Goal: Information Seeking & Learning: Learn about a topic

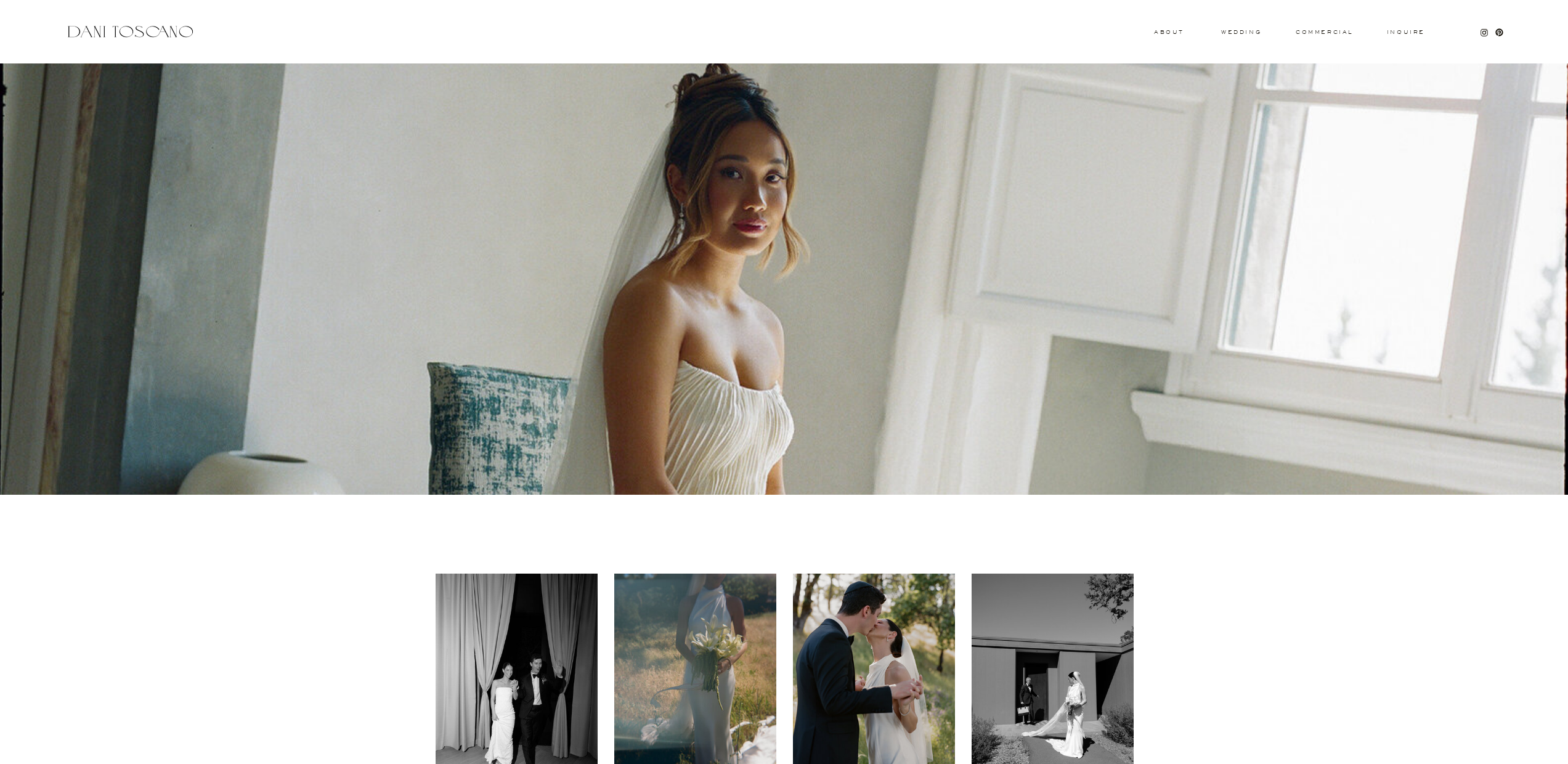
click at [168, 30] on div at bounding box center [130, 32] width 131 height 16
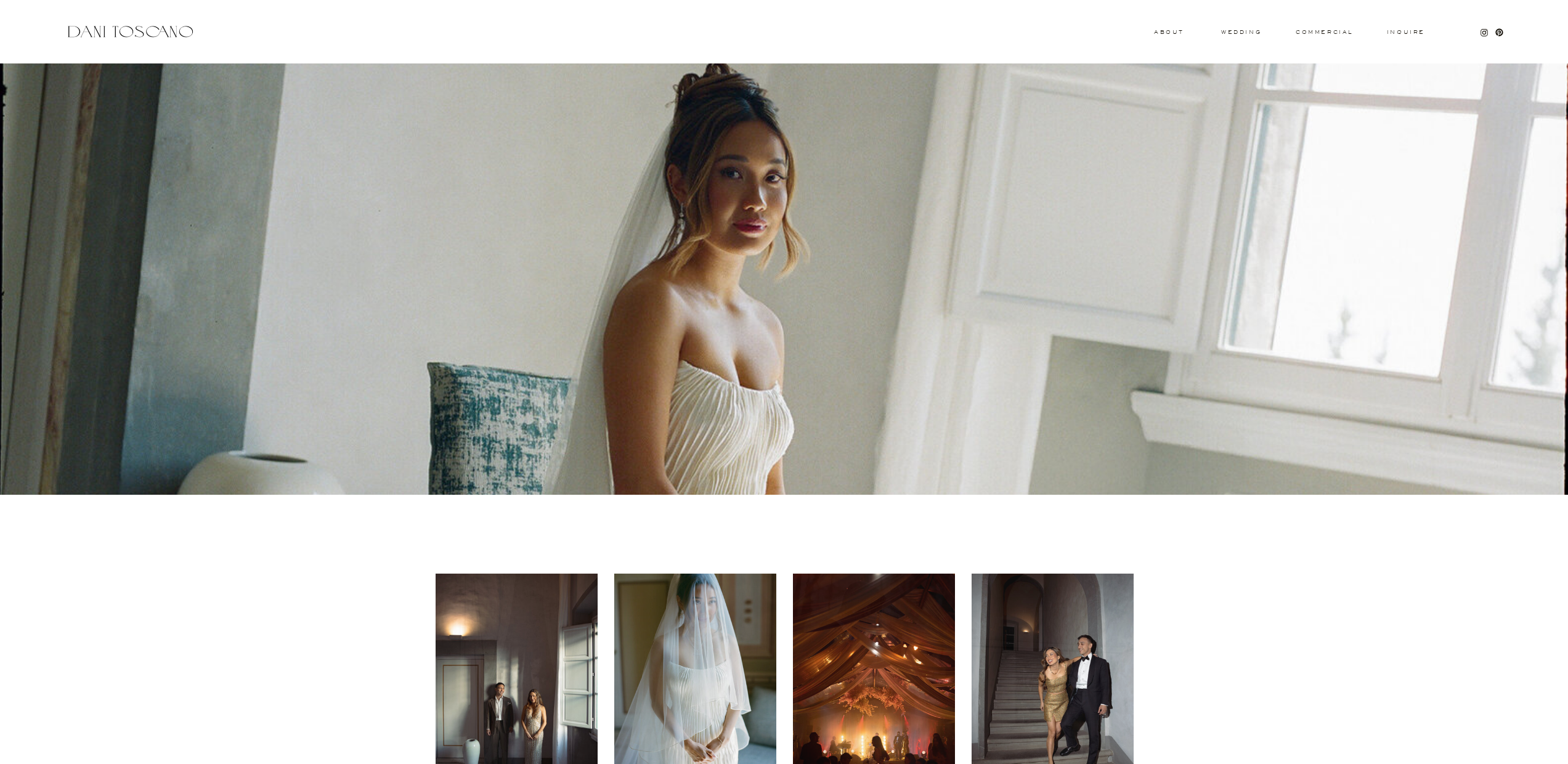
click at [115, 34] on div at bounding box center [130, 32] width 131 height 16
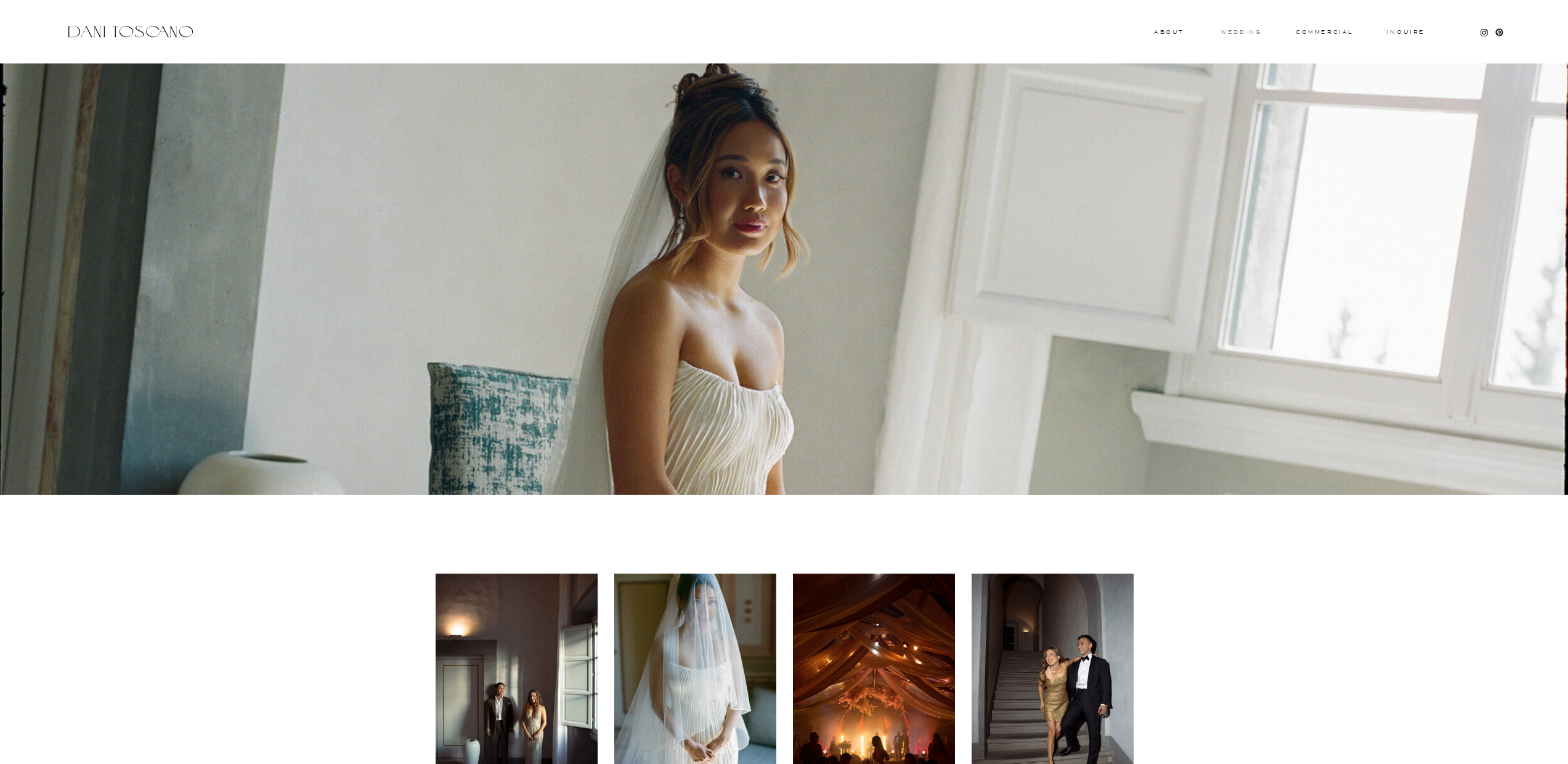
click at [1253, 33] on h3 "wedding" at bounding box center [1241, 32] width 40 height 5
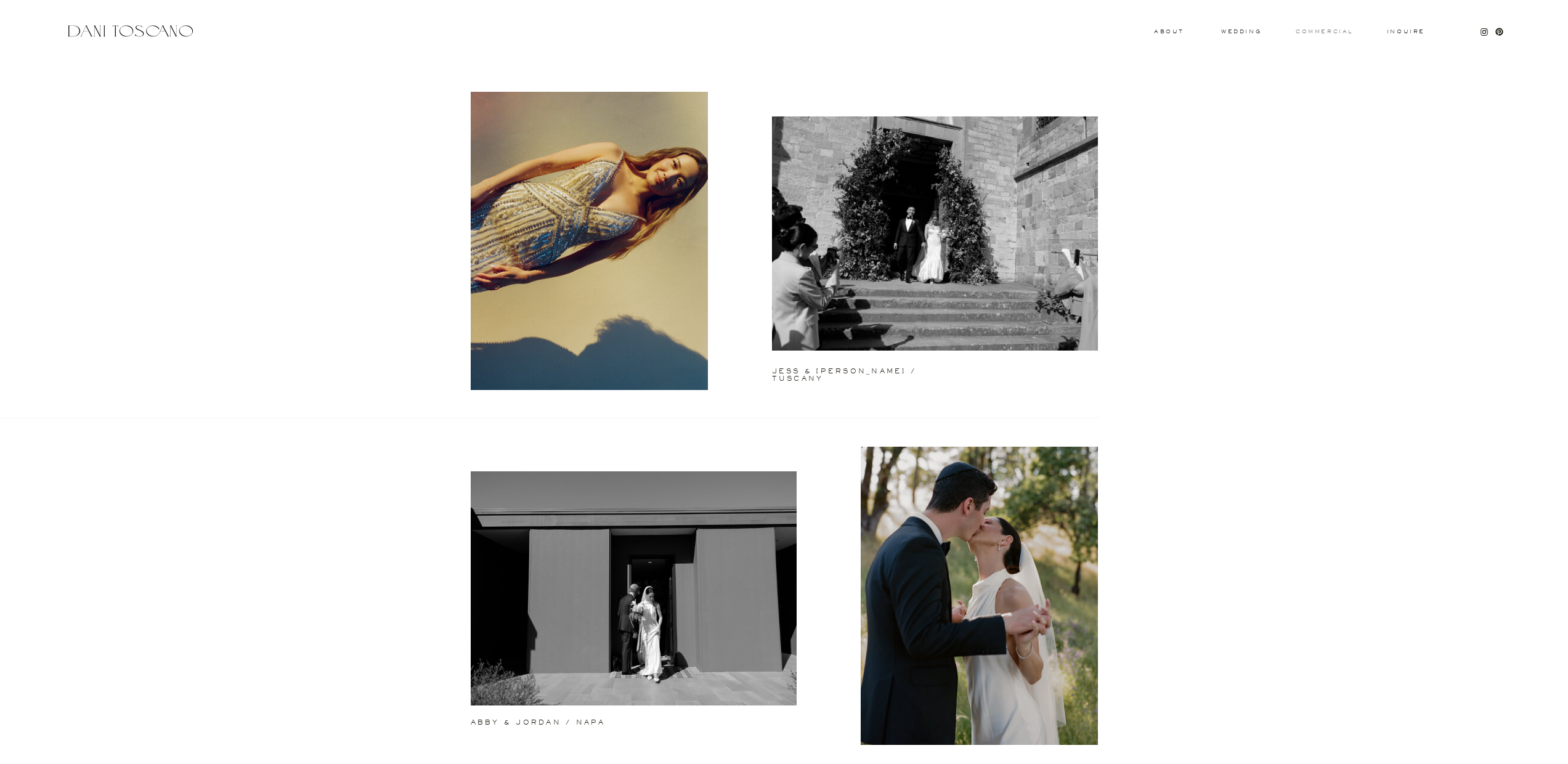
click at [1330, 31] on h3 "commercial" at bounding box center [1324, 31] width 57 height 5
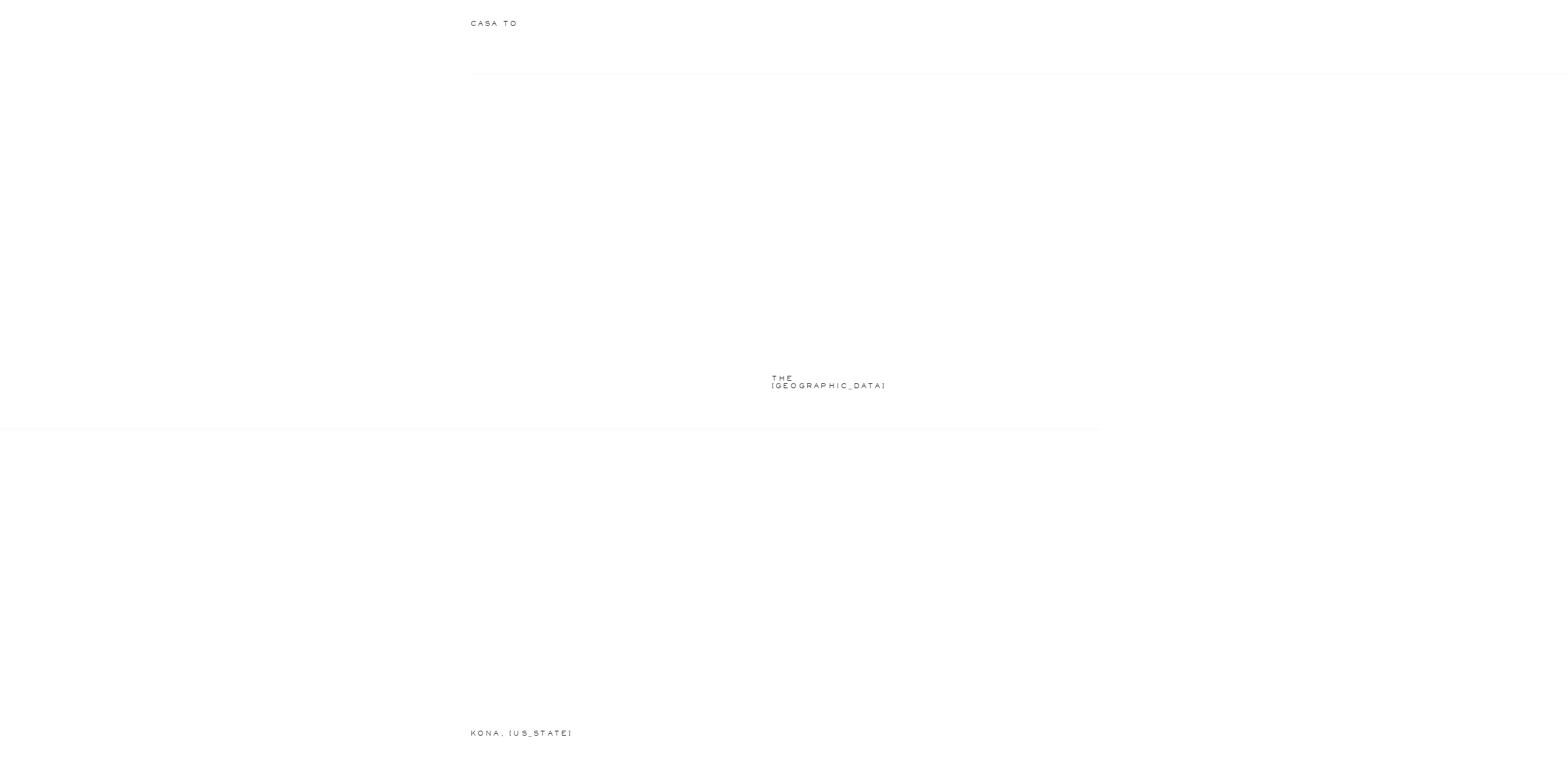
scroll to position [1409, 0]
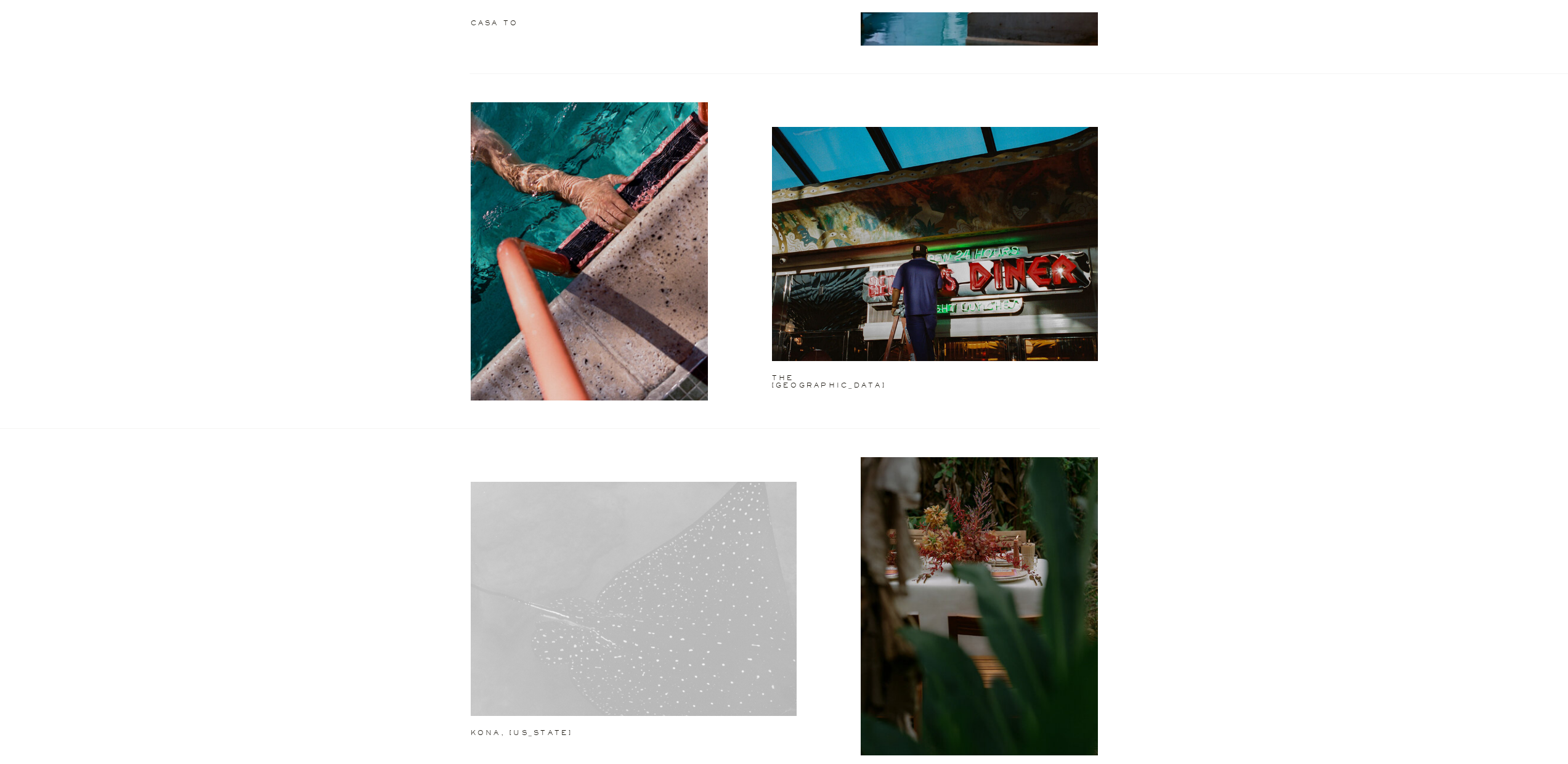
click at [596, 558] on div at bounding box center [634, 599] width 326 height 234
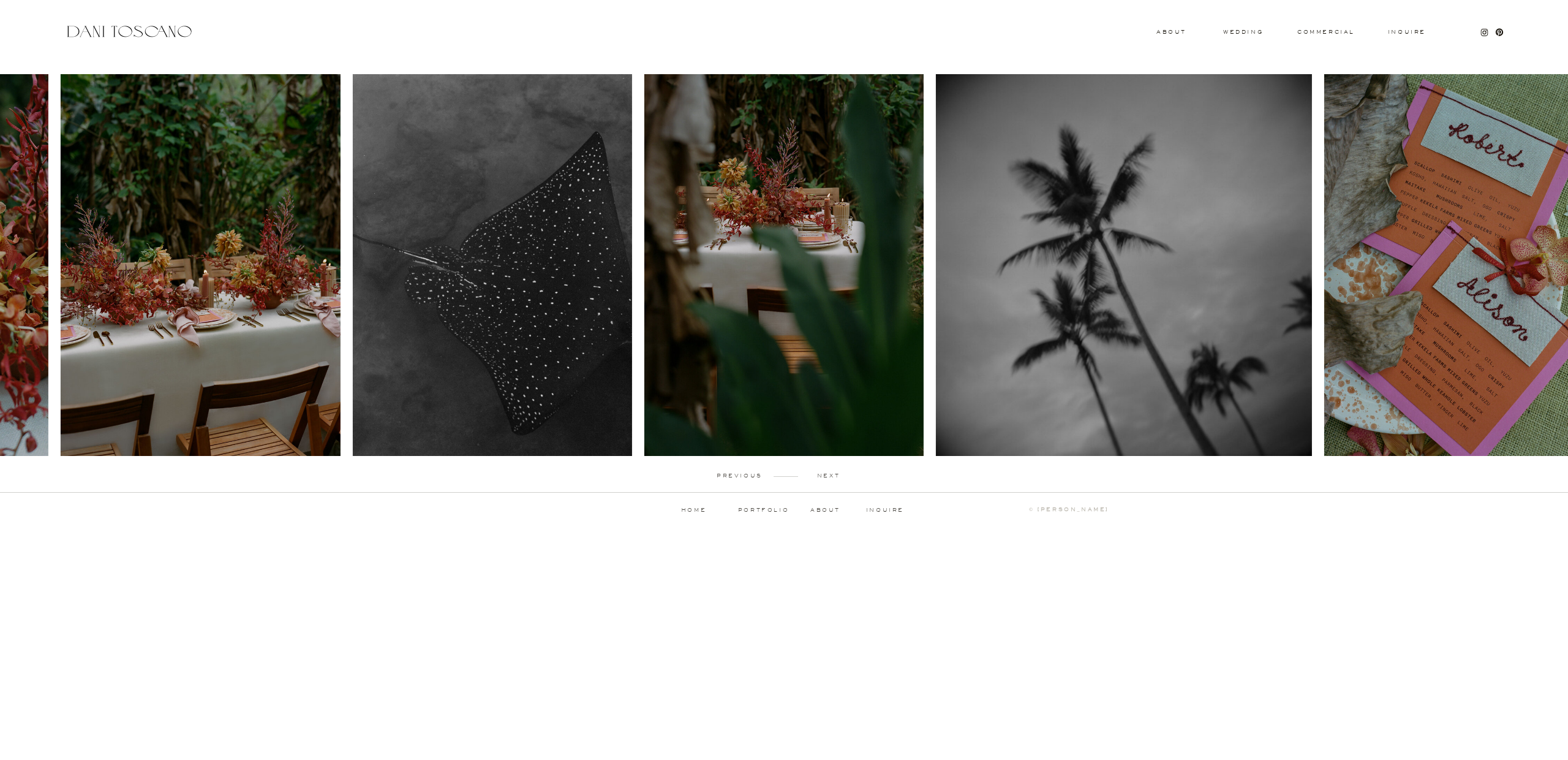
click at [833, 473] on p "next" at bounding box center [828, 475] width 60 height 5
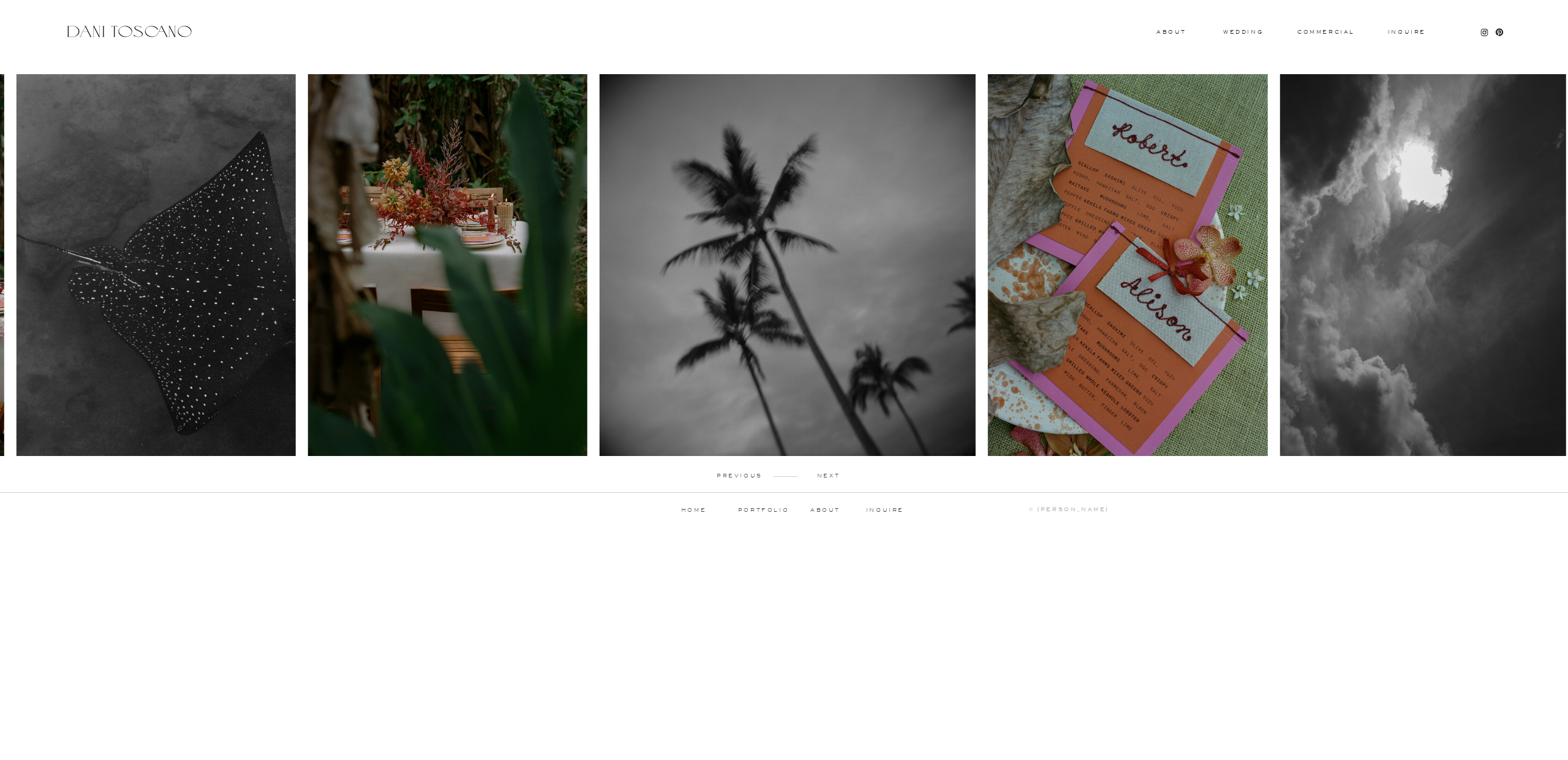
click at [833, 473] on p "next" at bounding box center [828, 475] width 60 height 5
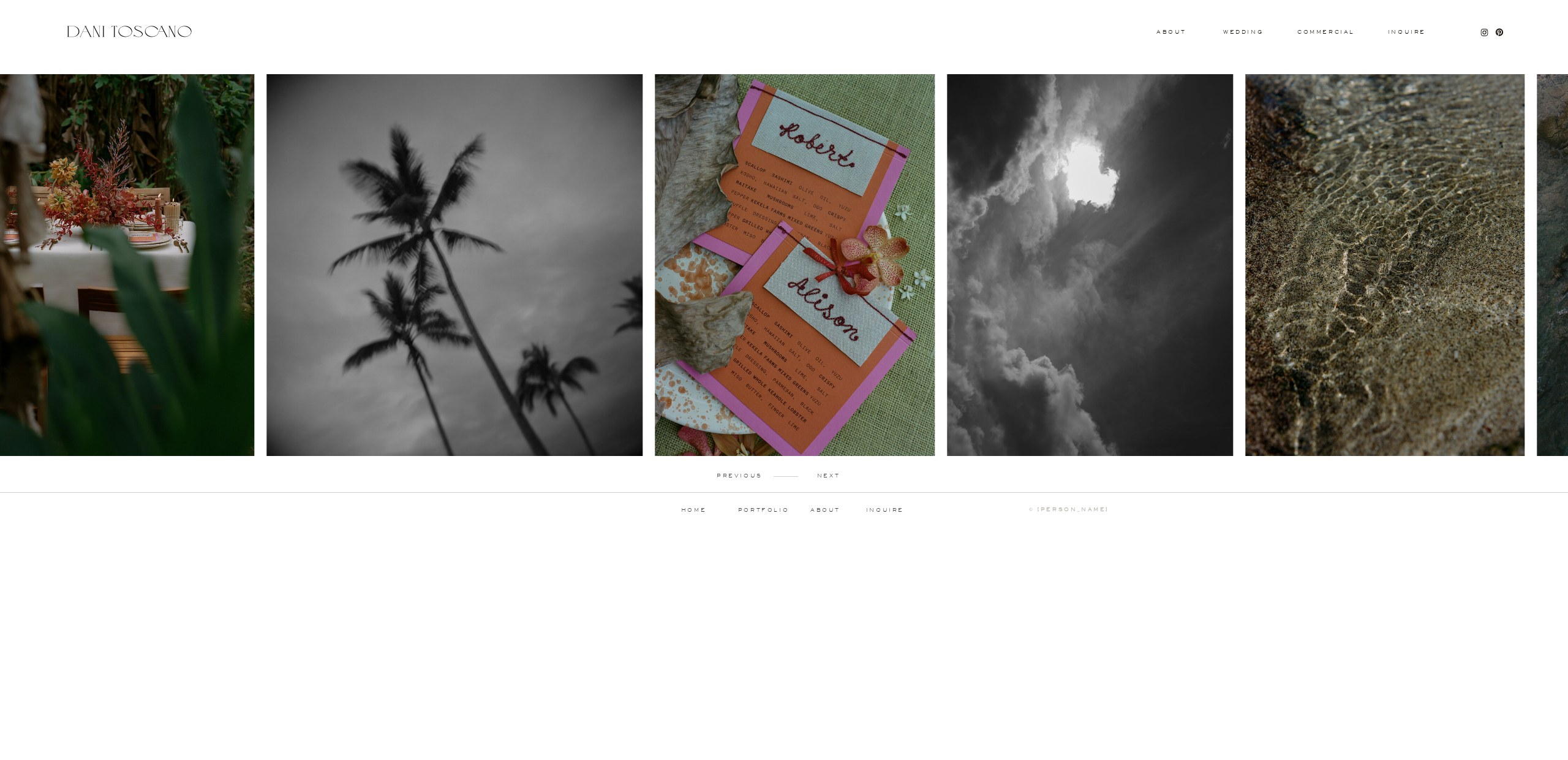
click at [833, 473] on p "next" at bounding box center [828, 475] width 60 height 5
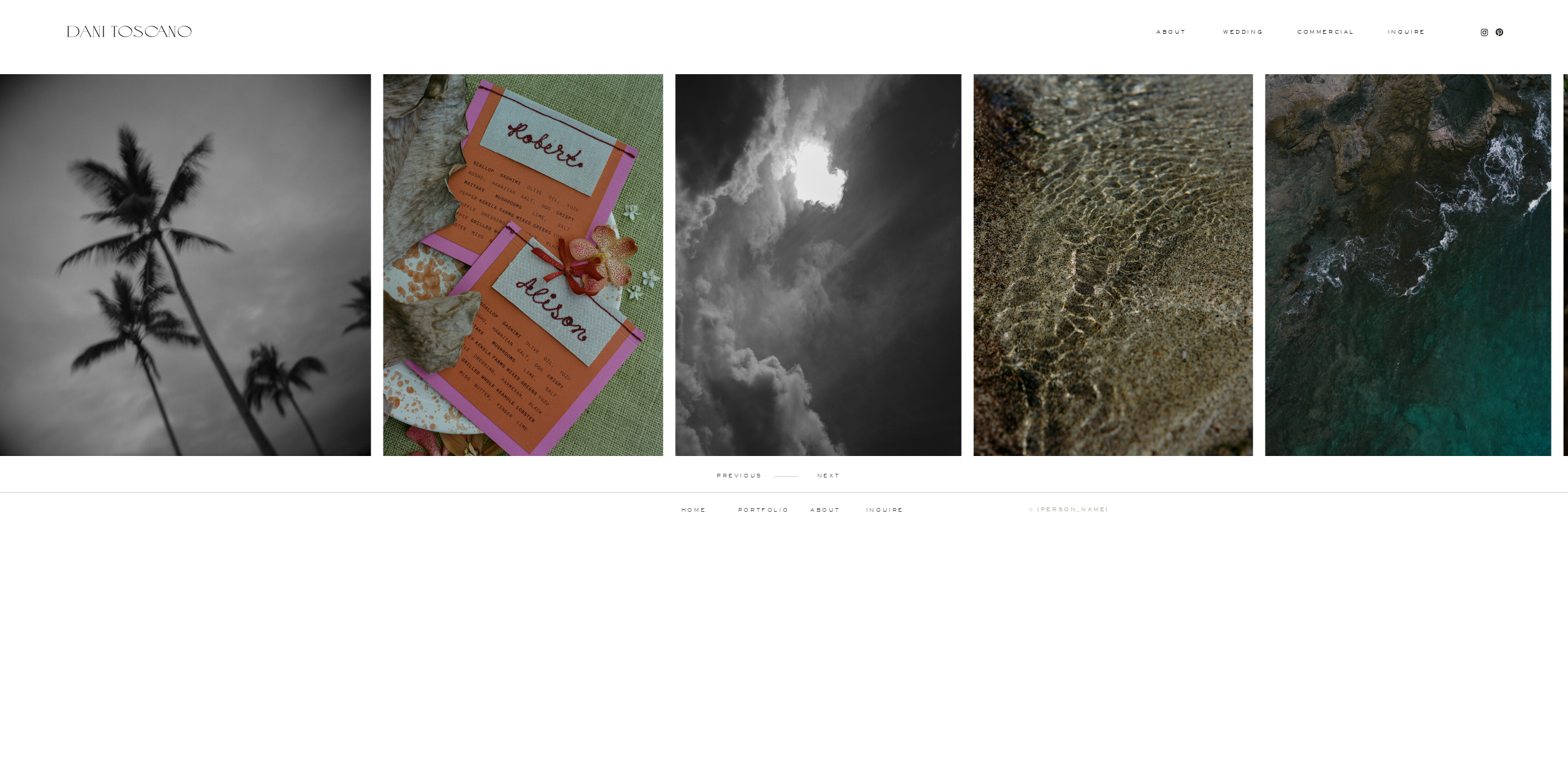
click at [833, 473] on p "next" at bounding box center [828, 475] width 60 height 5
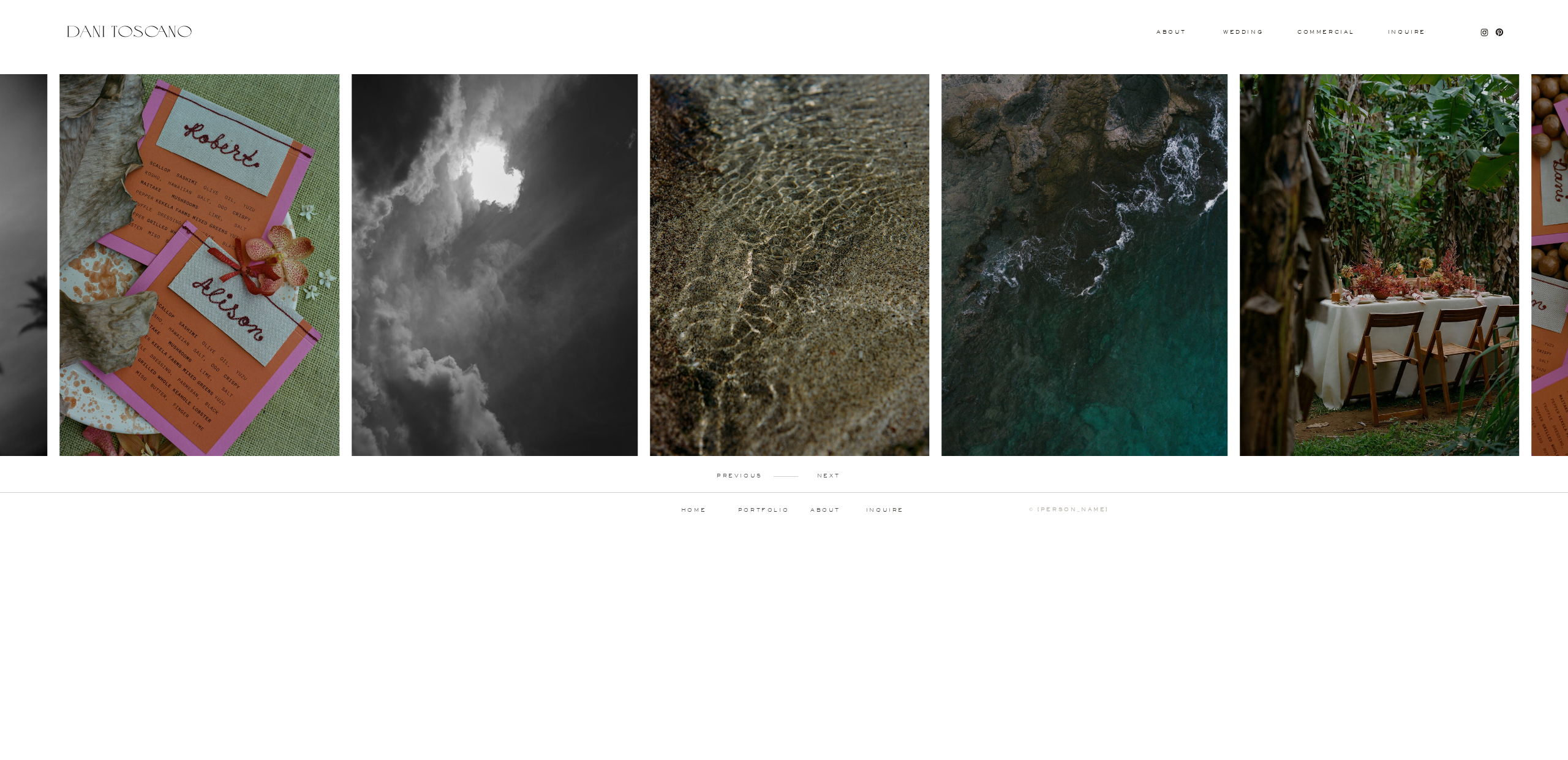
click at [833, 473] on p "next" at bounding box center [828, 475] width 60 height 5
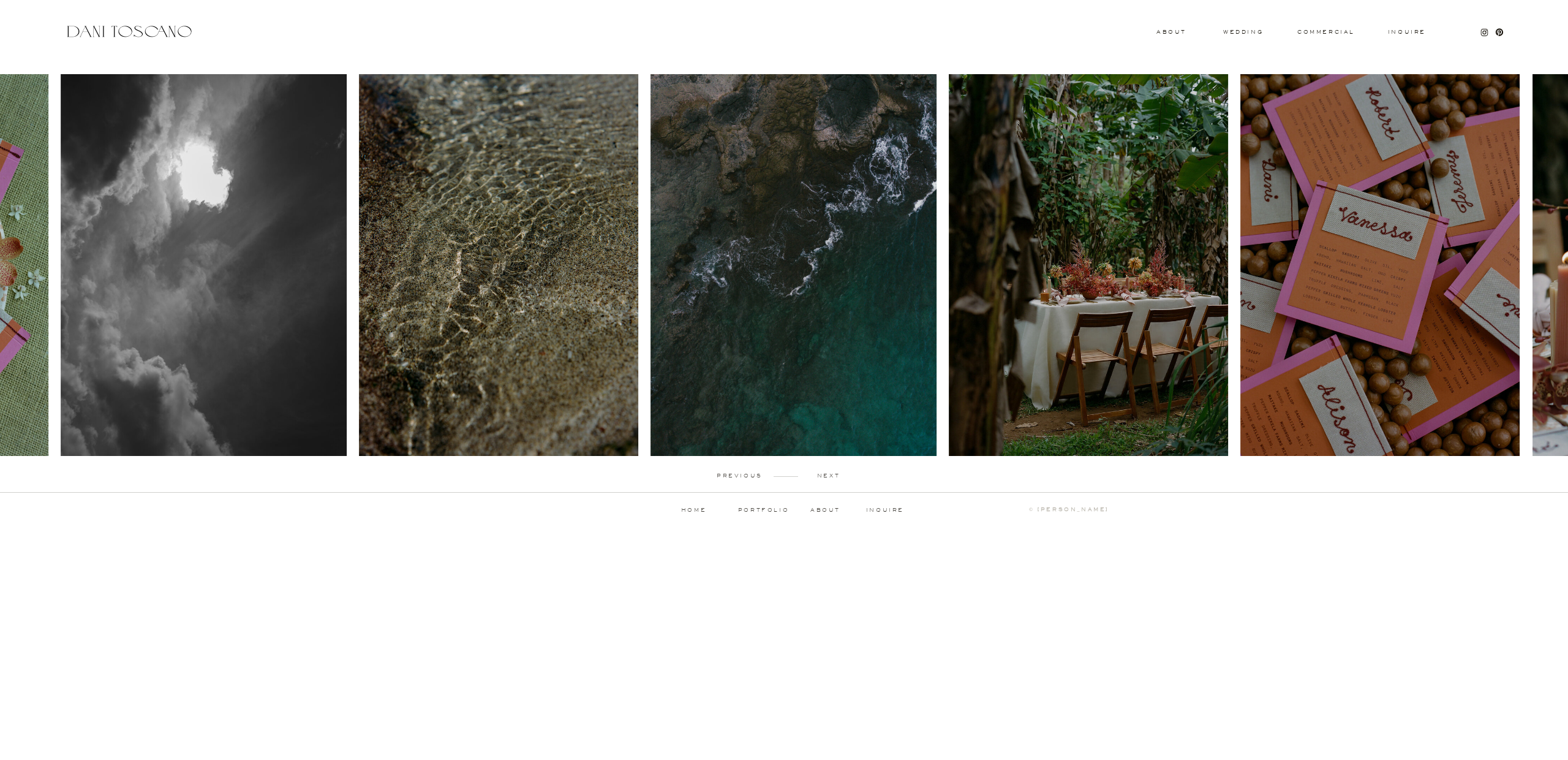
click at [833, 473] on p "next" at bounding box center [828, 475] width 60 height 5
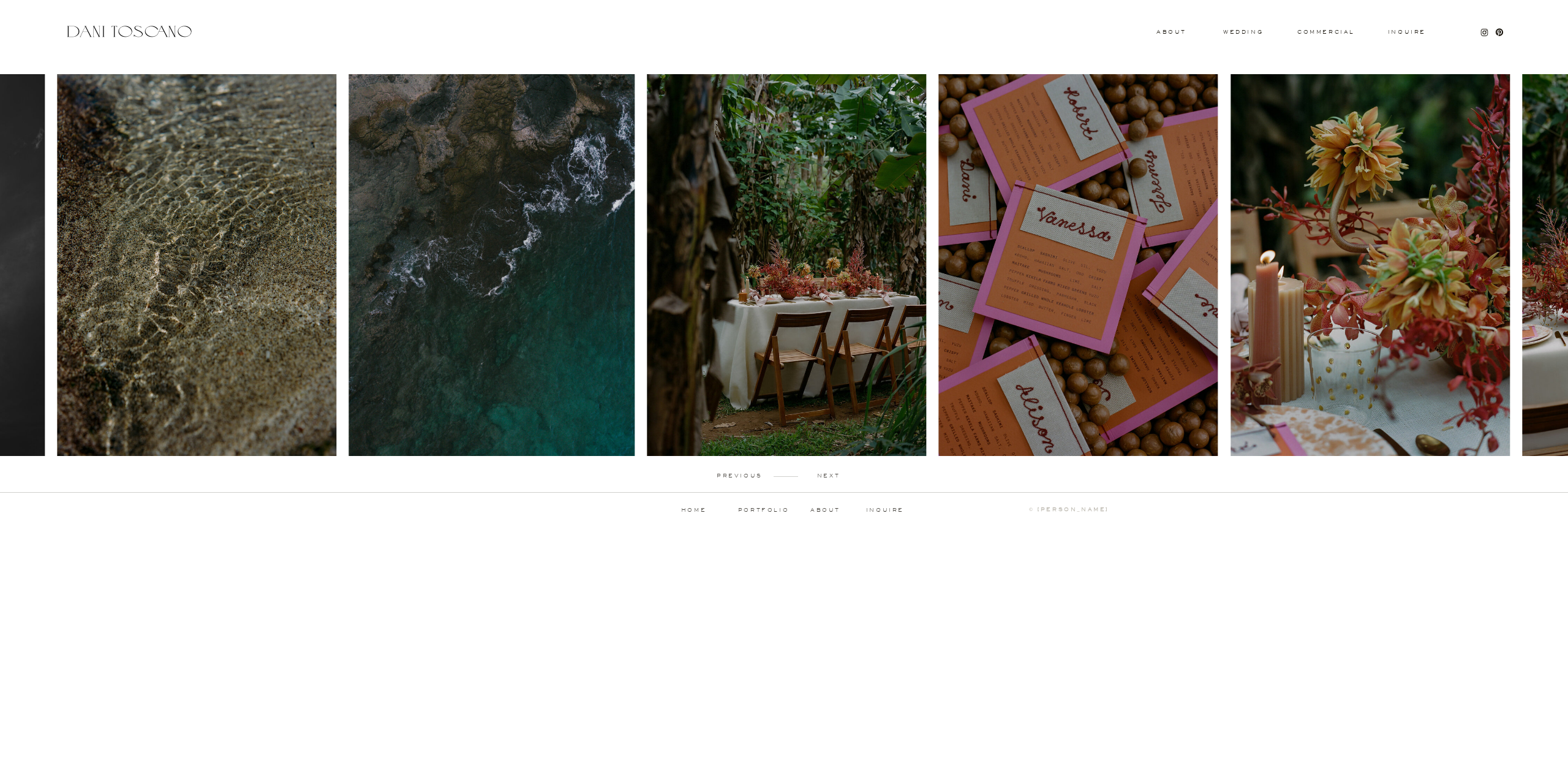
click at [833, 473] on p "next" at bounding box center [828, 475] width 60 height 5
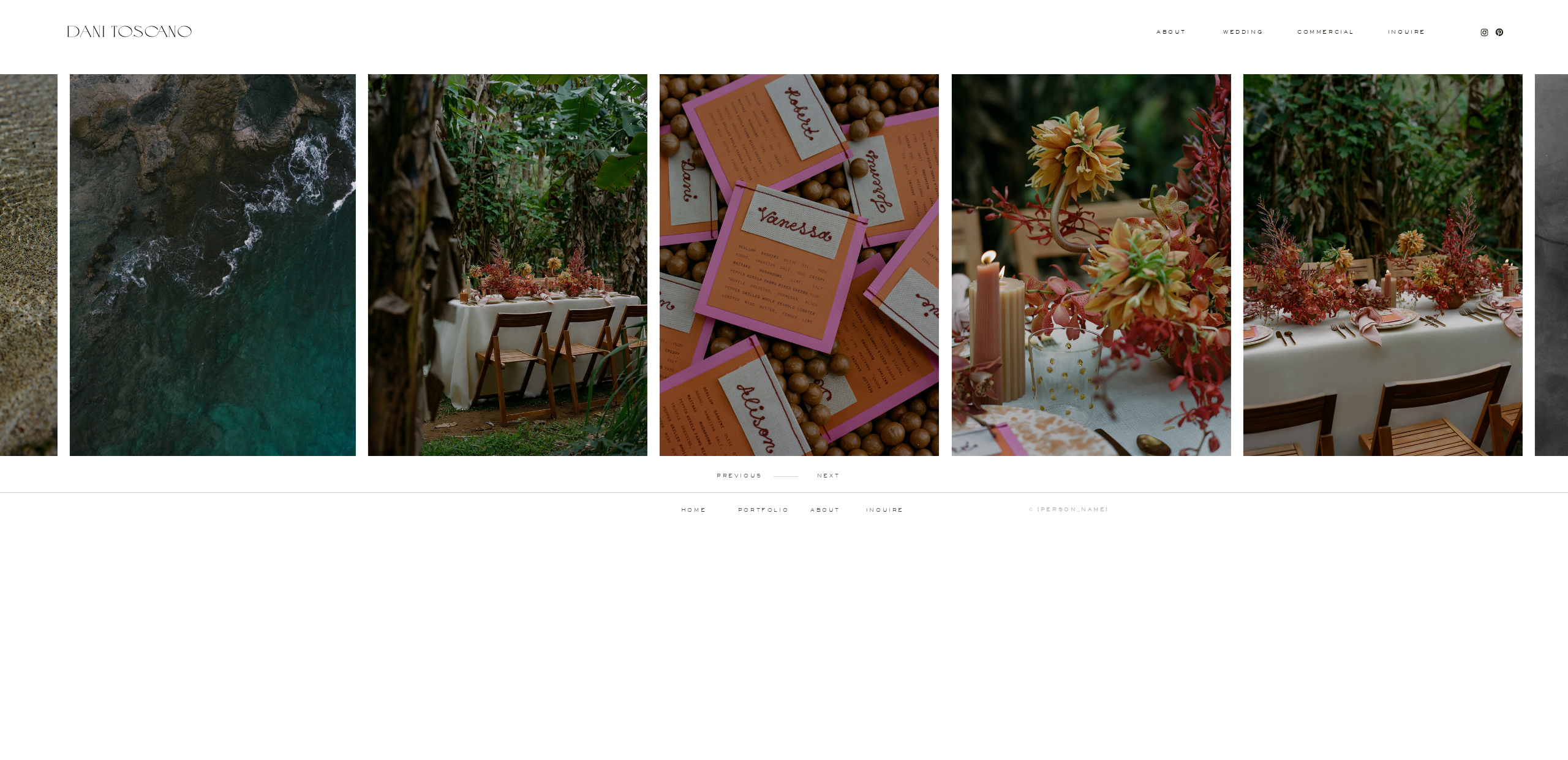
click at [833, 473] on p "next" at bounding box center [828, 475] width 60 height 5
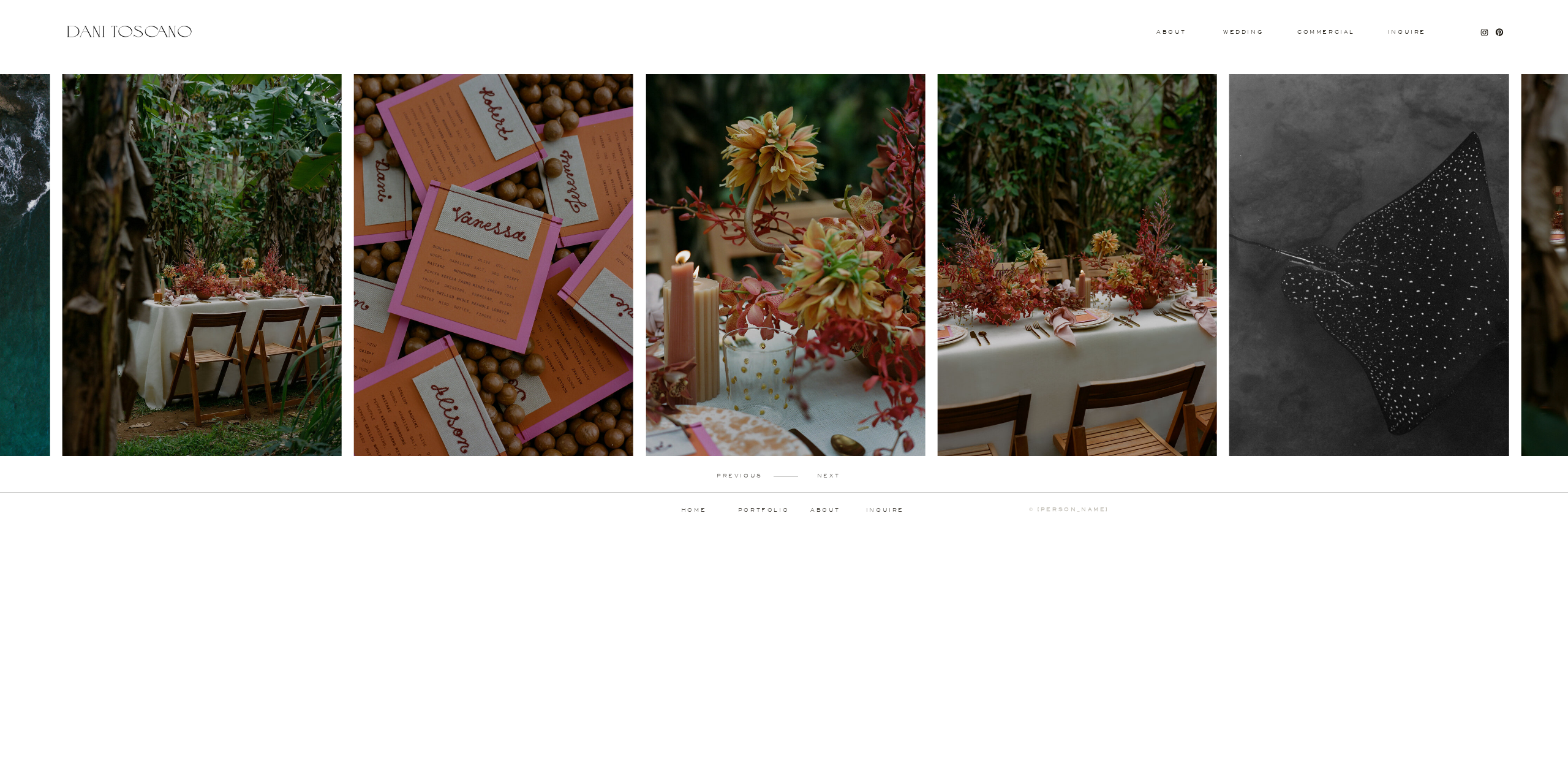
click at [833, 473] on p "next" at bounding box center [828, 475] width 60 height 5
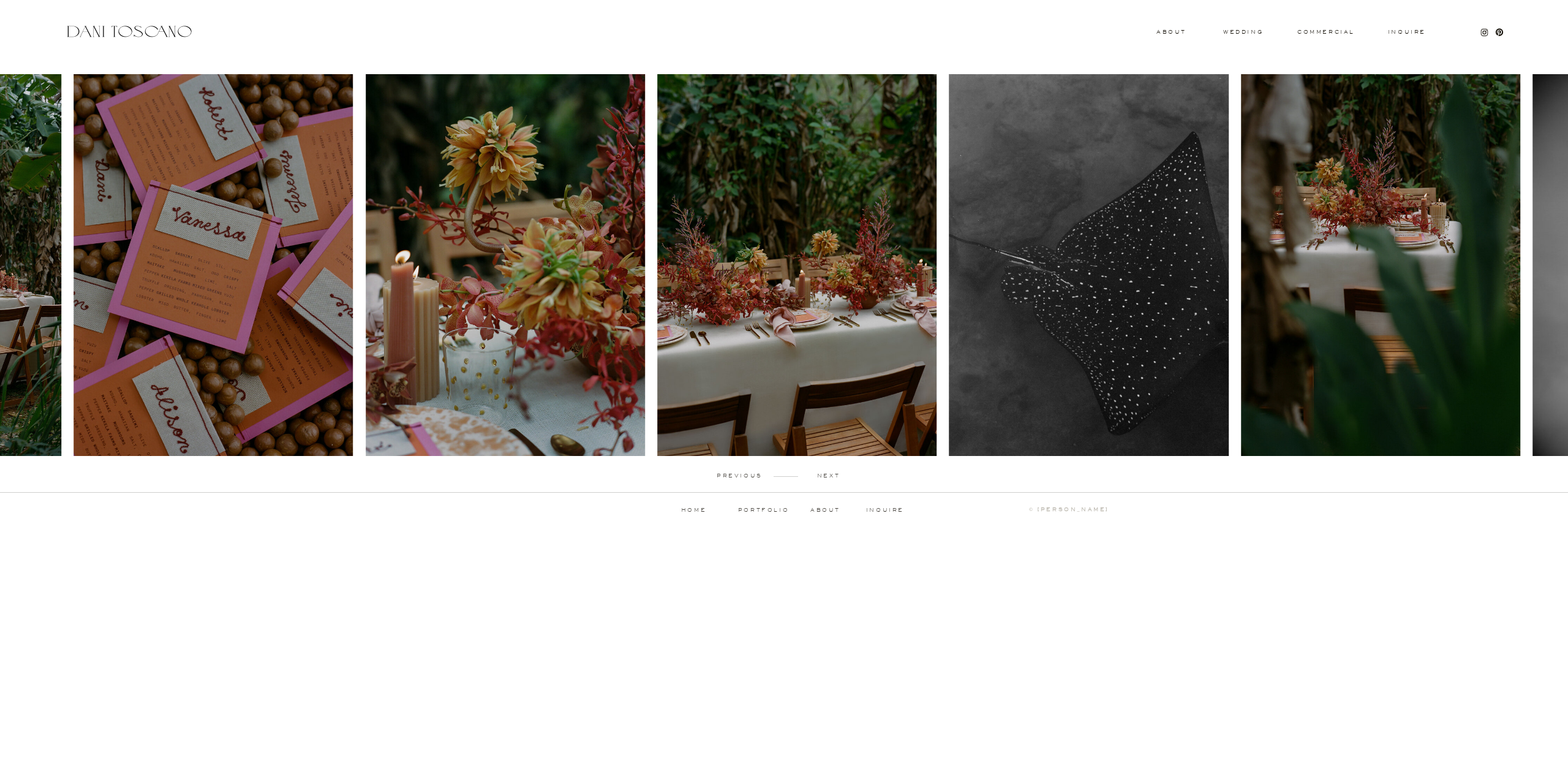
click at [833, 473] on p "next" at bounding box center [828, 475] width 60 height 5
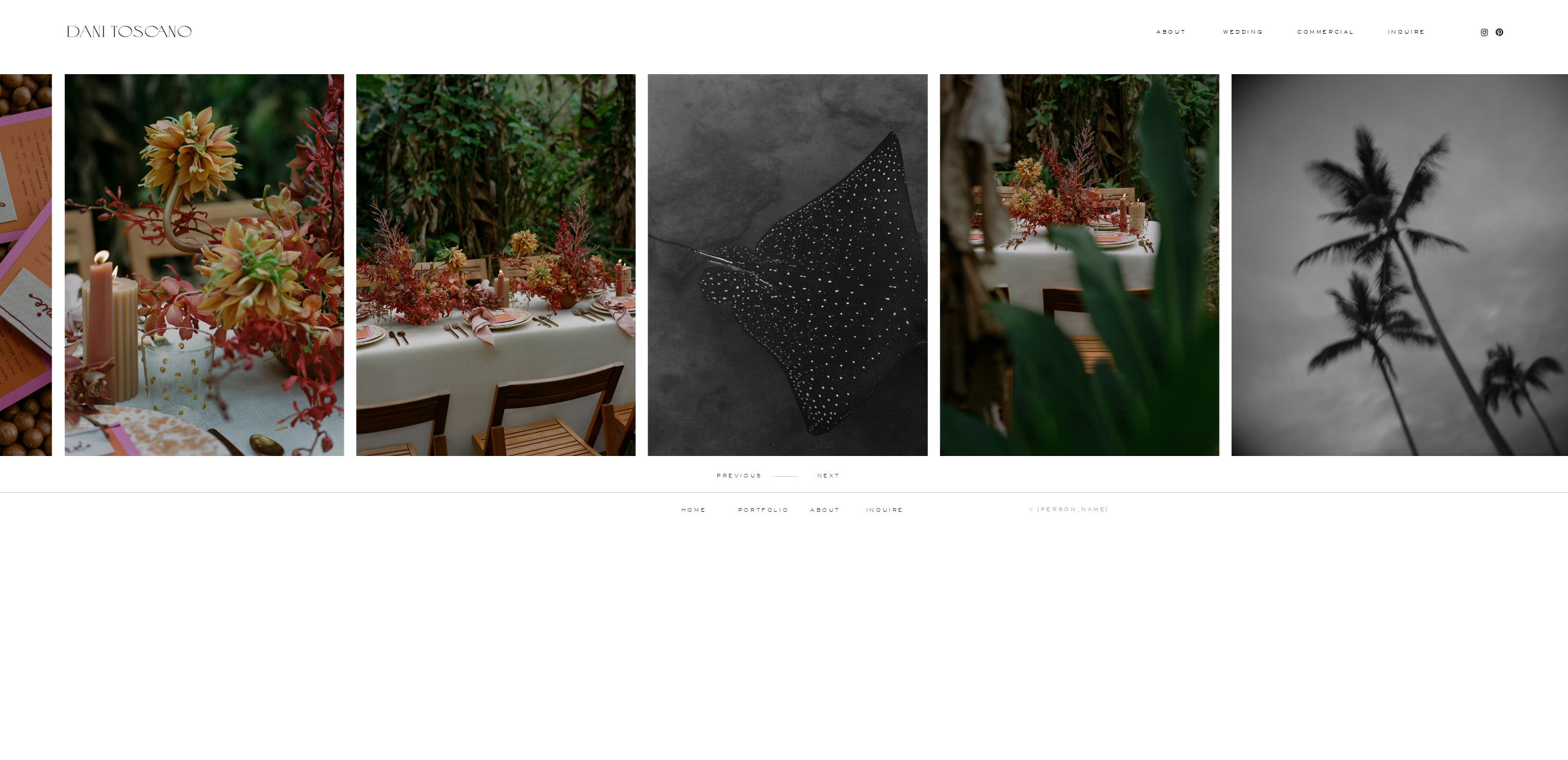
click at [833, 473] on p "next" at bounding box center [828, 475] width 60 height 5
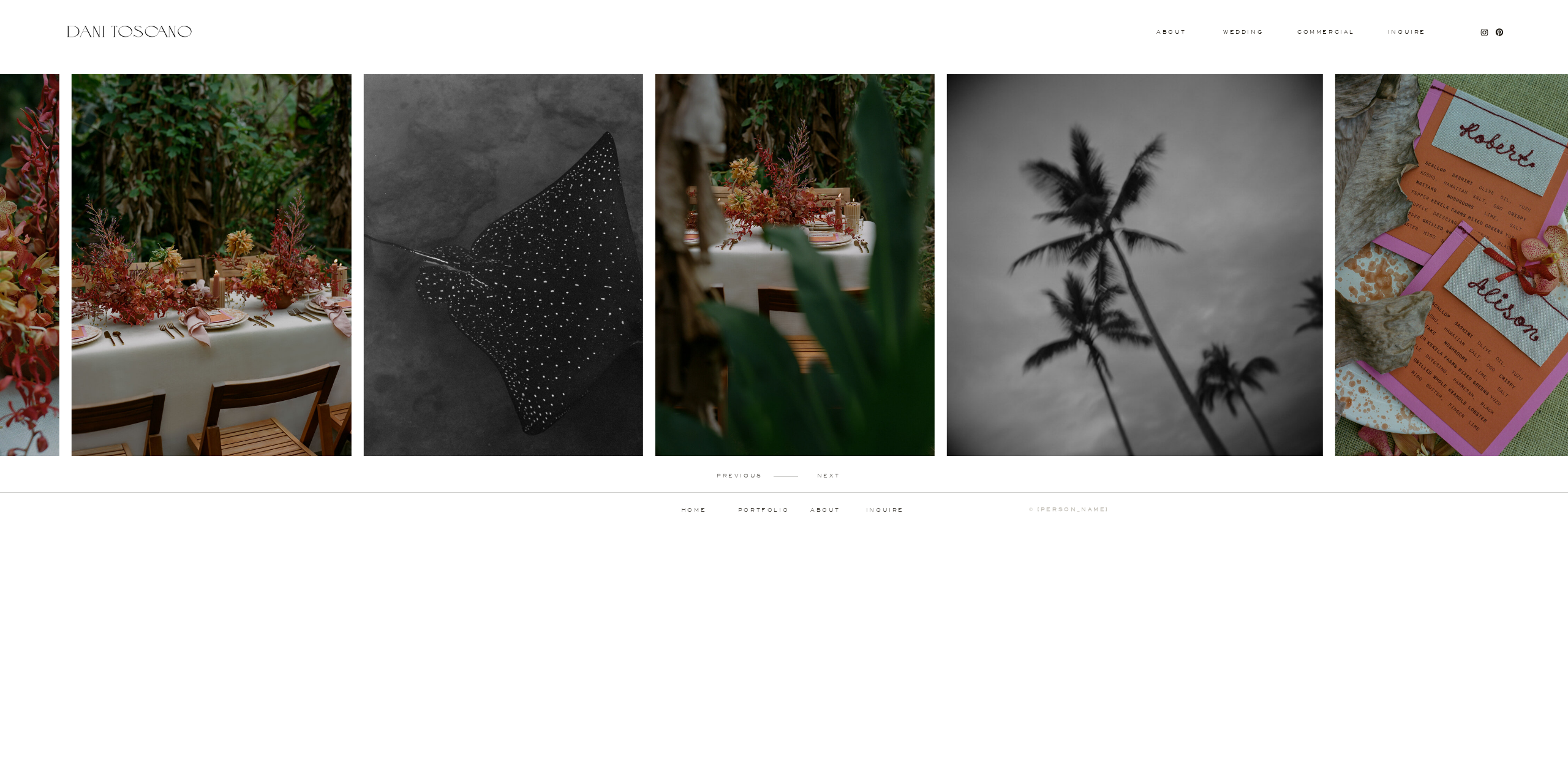
click at [833, 473] on p "next" at bounding box center [828, 475] width 60 height 5
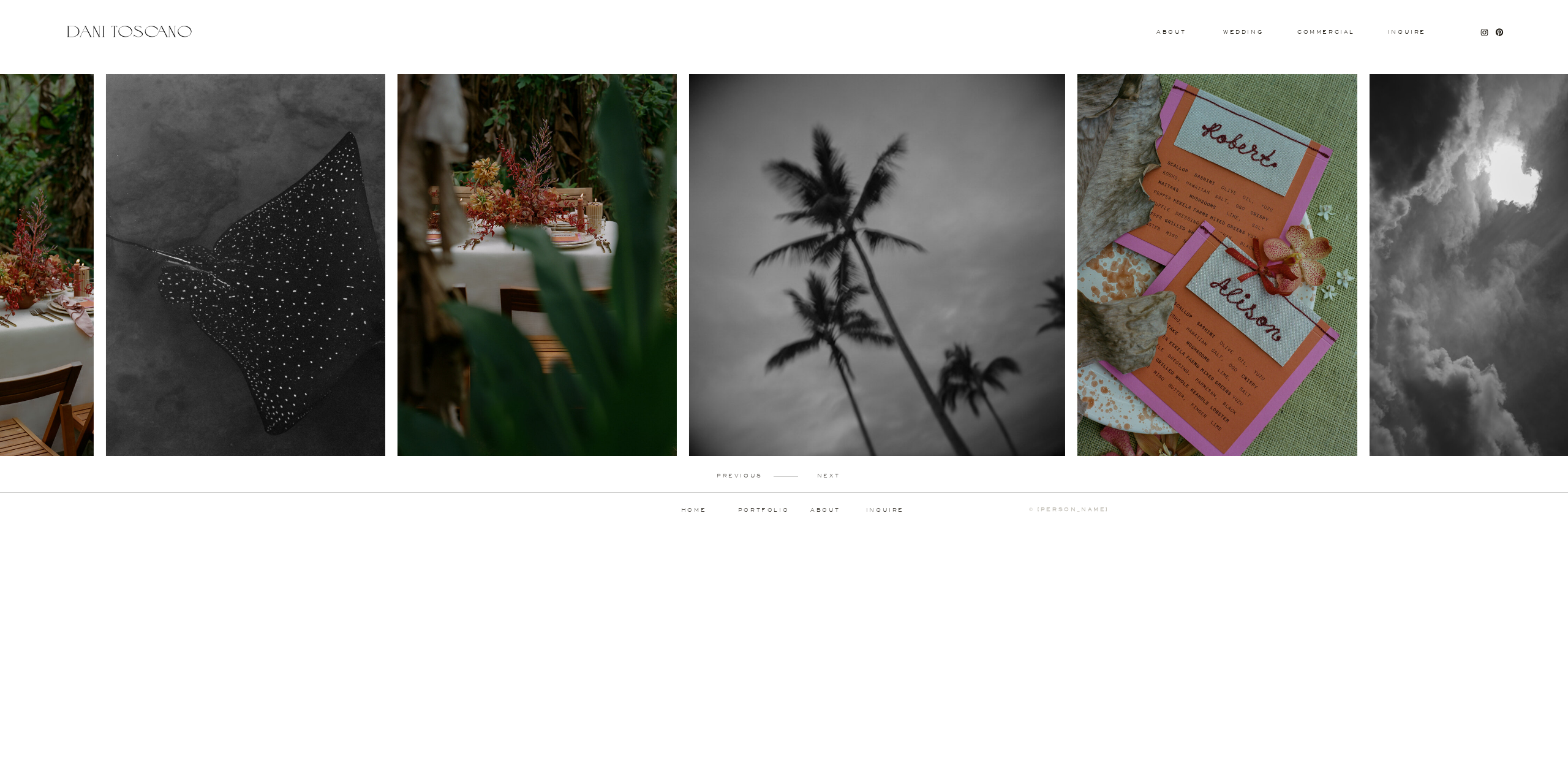
click at [833, 473] on p "next" at bounding box center [828, 475] width 60 height 5
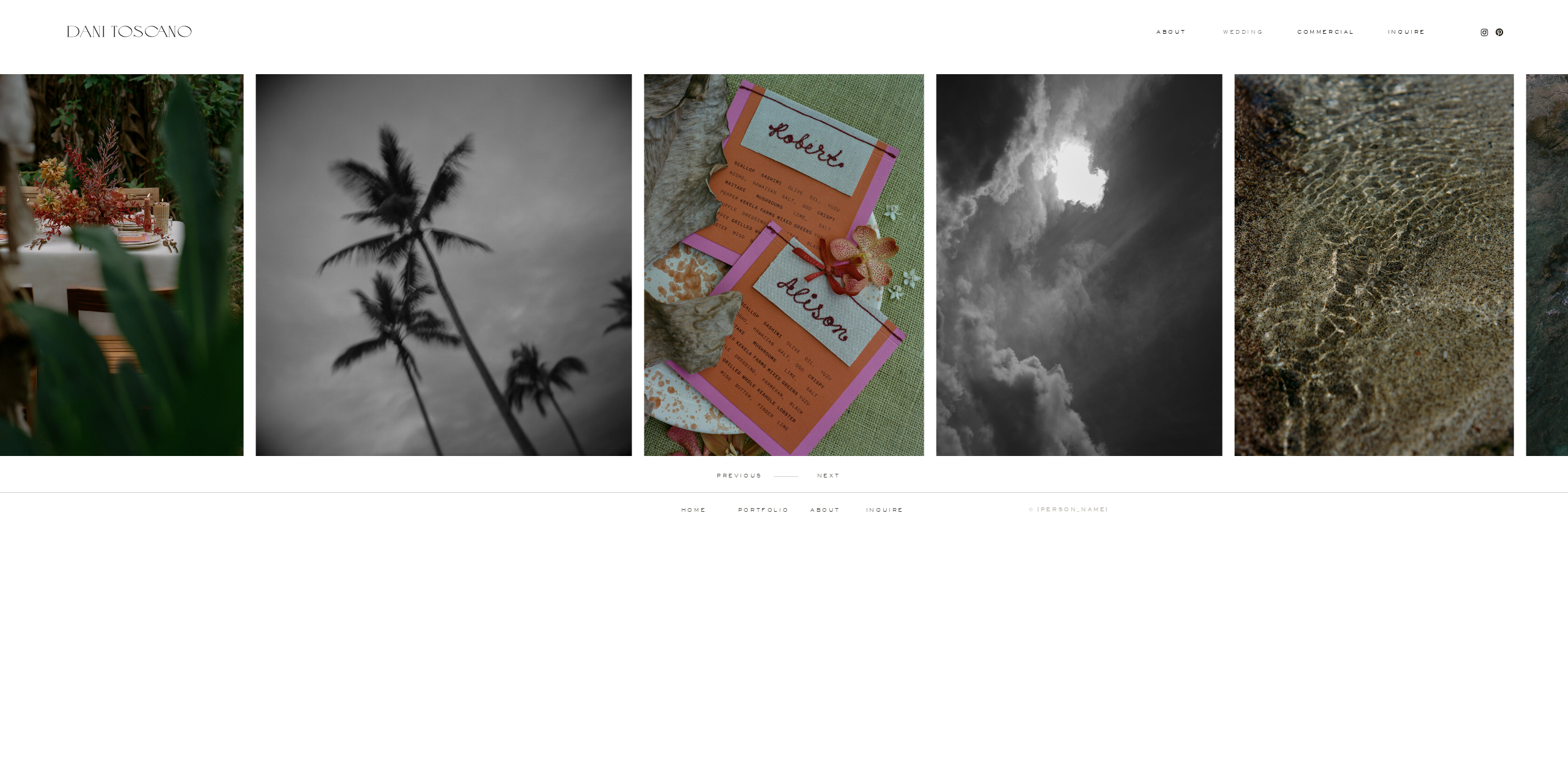
click at [1233, 33] on h3 "wedding" at bounding box center [1243, 31] width 40 height 5
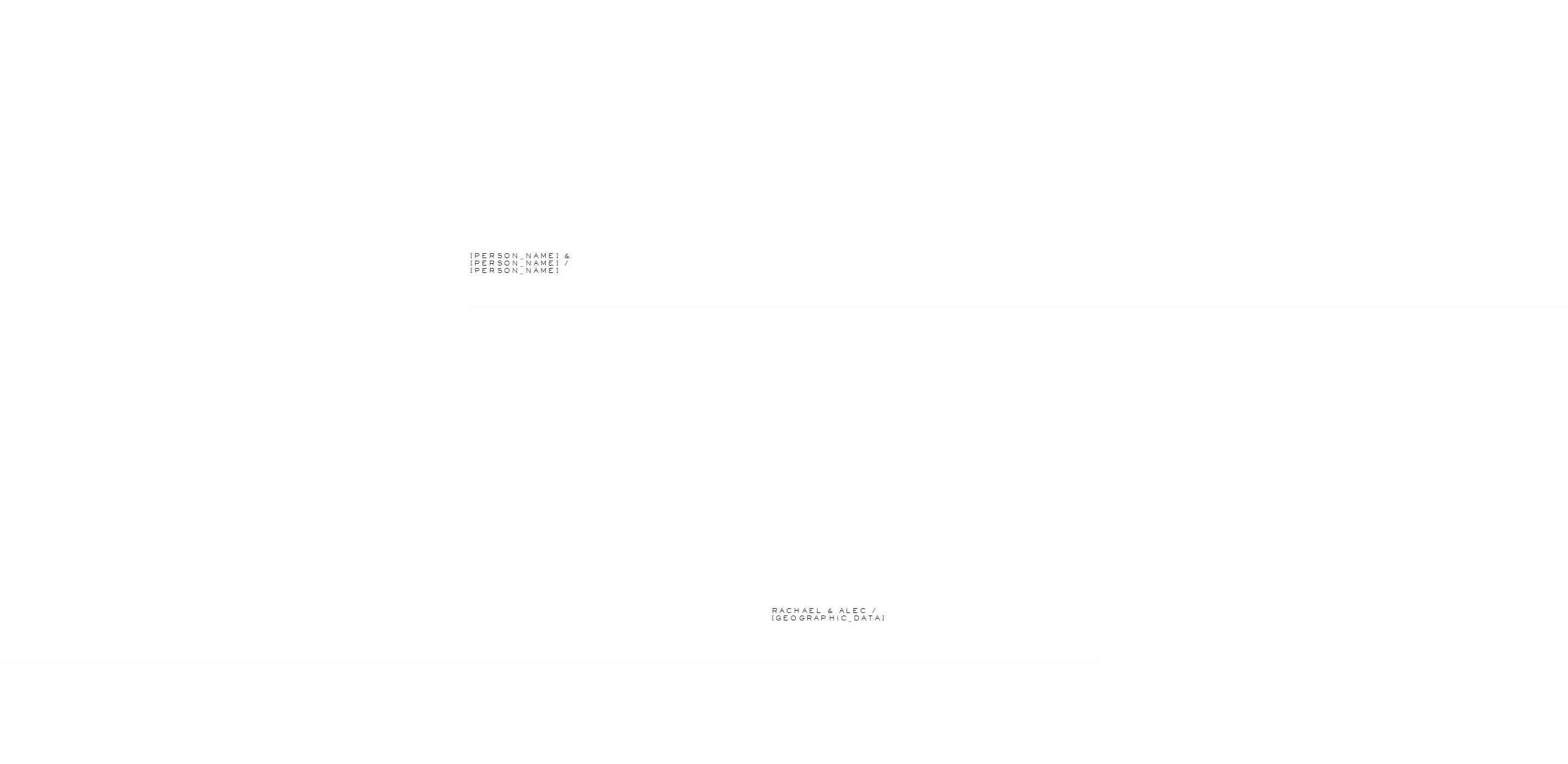
scroll to position [2893, 0]
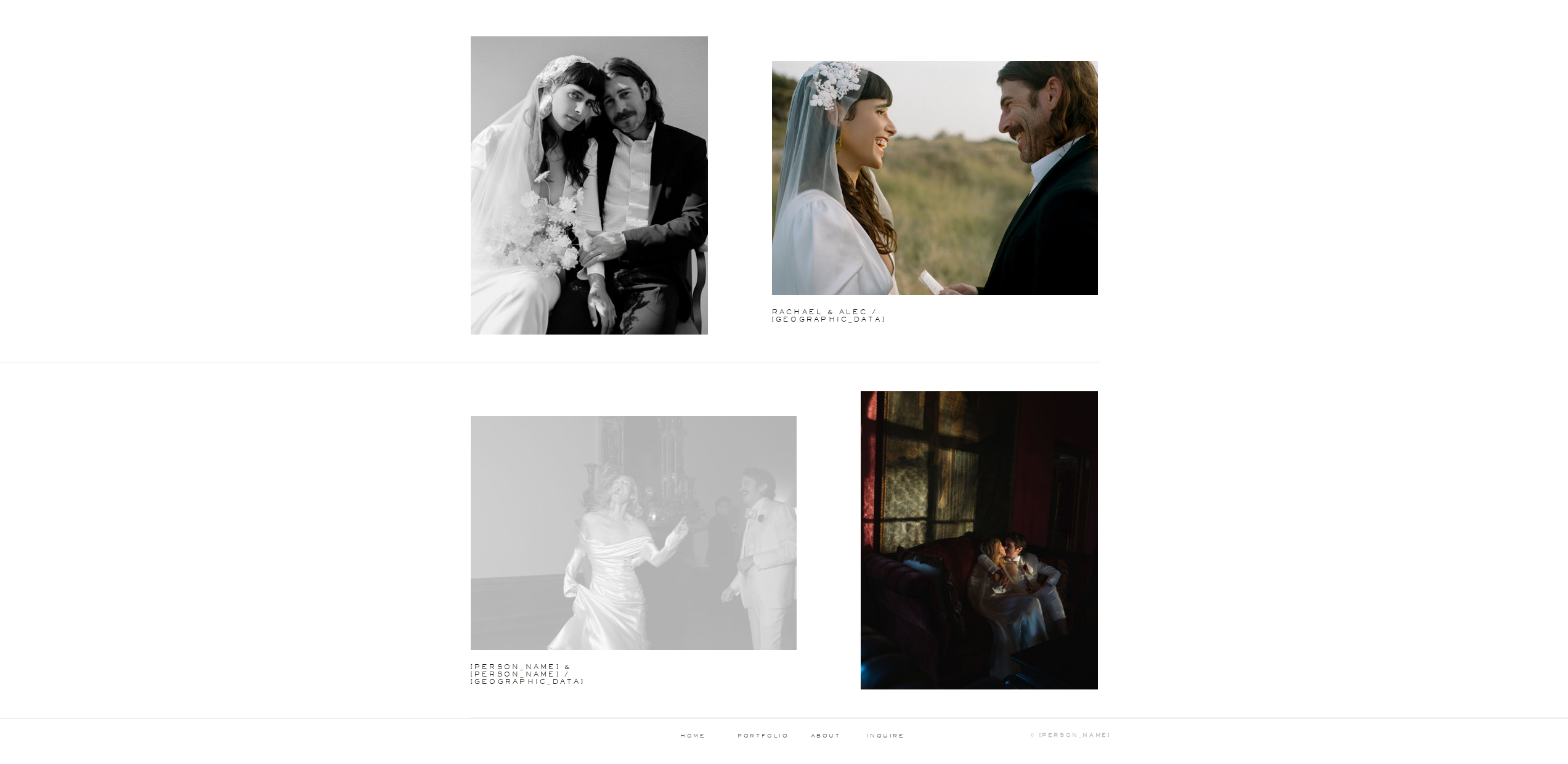
click at [750, 452] on div at bounding box center [634, 533] width 326 height 234
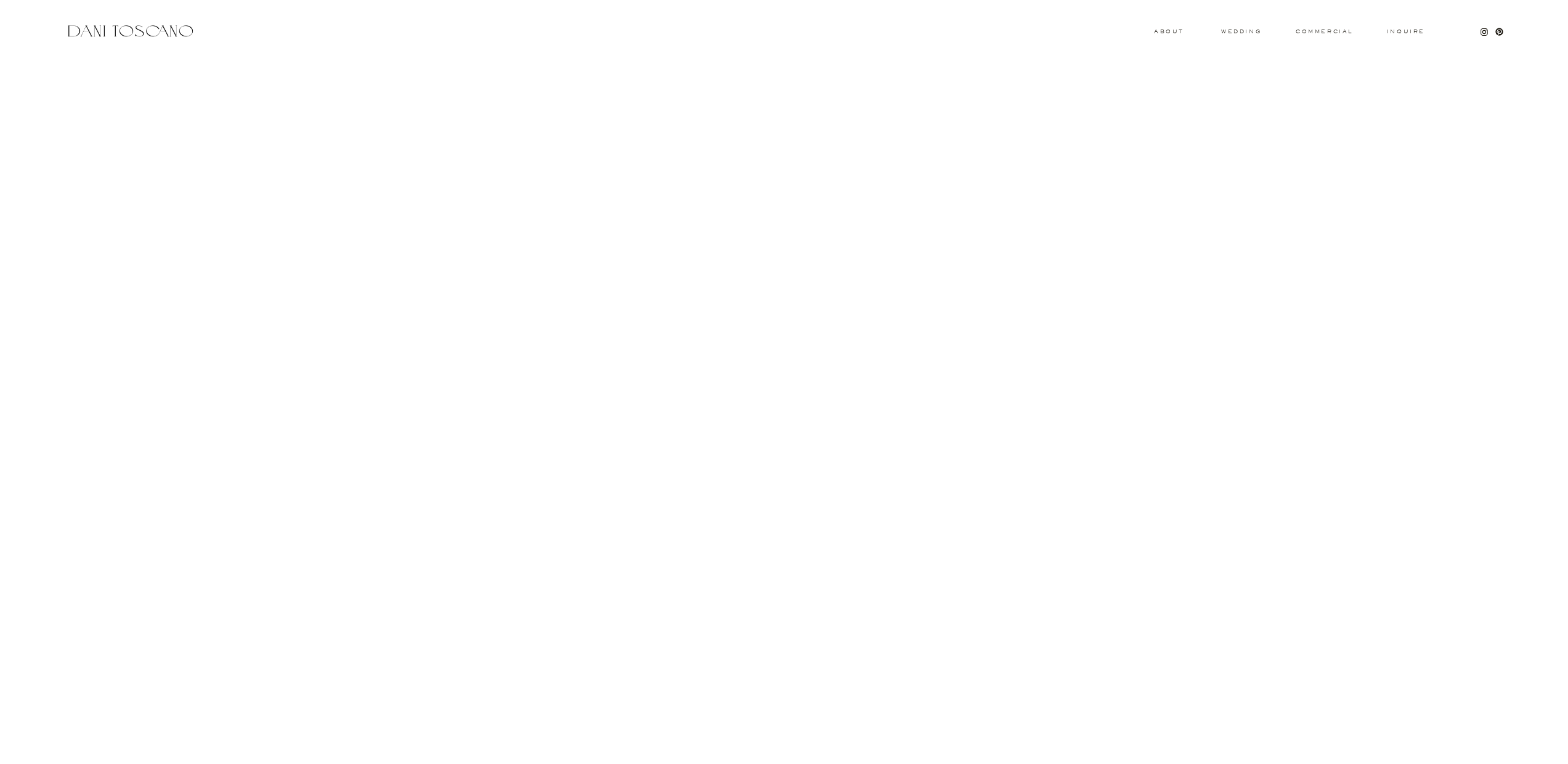
scroll to position [22053, 0]
